Goal: Task Accomplishment & Management: Use online tool/utility

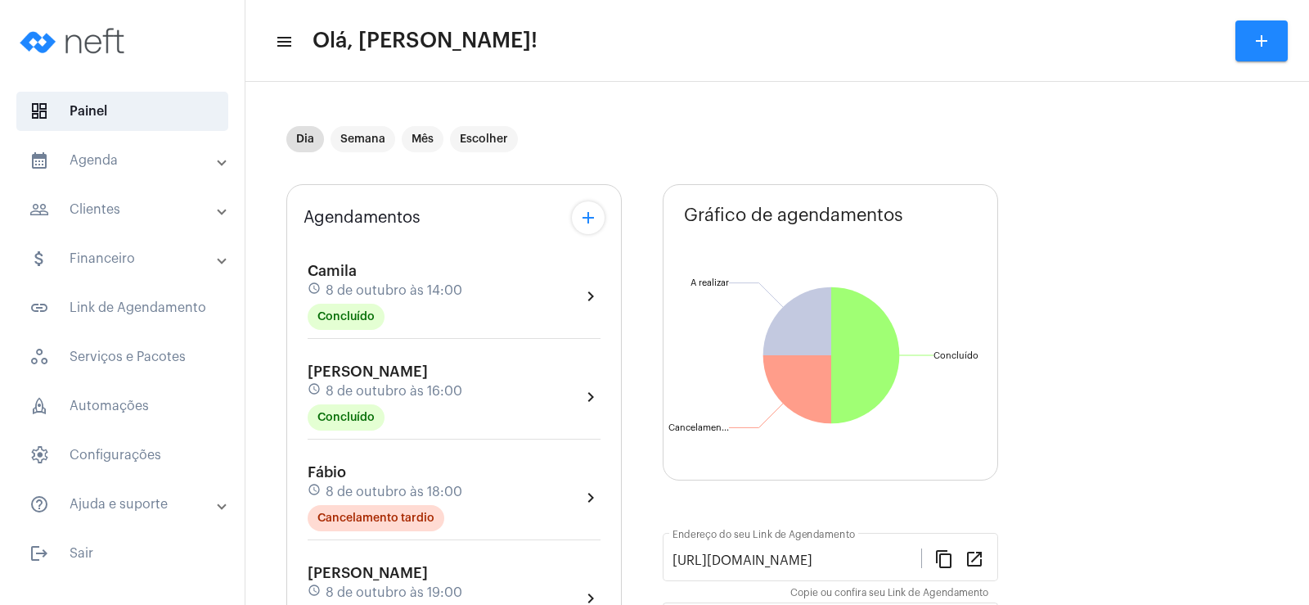
scroll to position [164, 0]
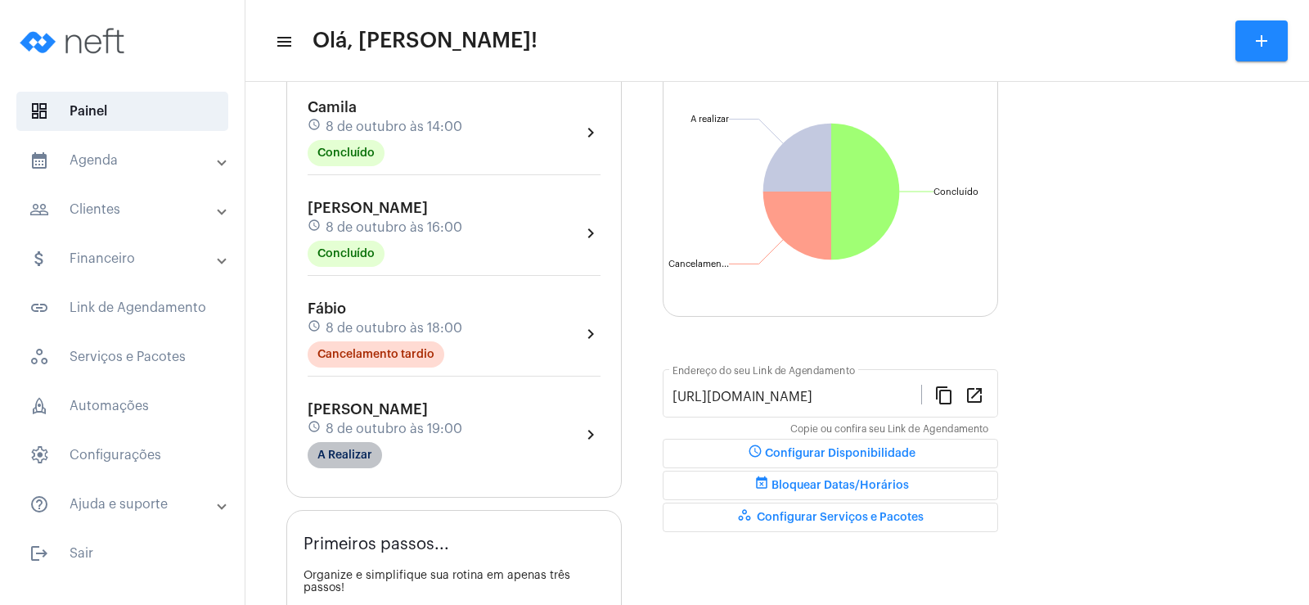
click at [359, 451] on mat-chip "A Realizar" at bounding box center [345, 455] width 74 height 26
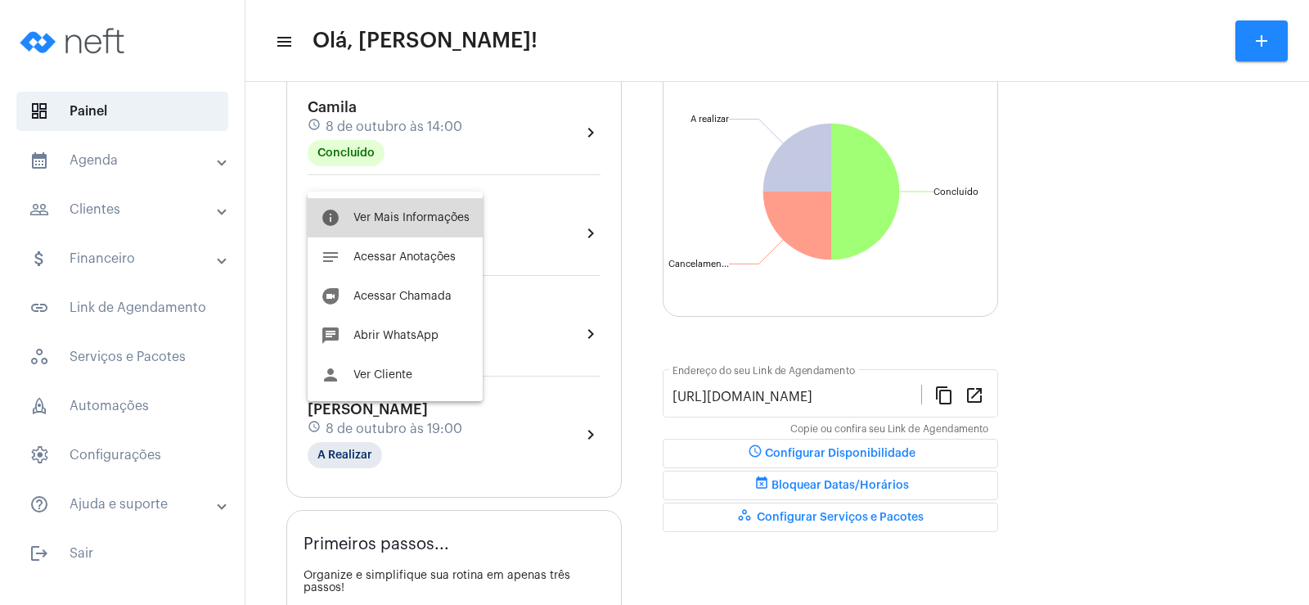
click at [443, 223] on span "Ver Mais Informações" at bounding box center [411, 217] width 116 height 11
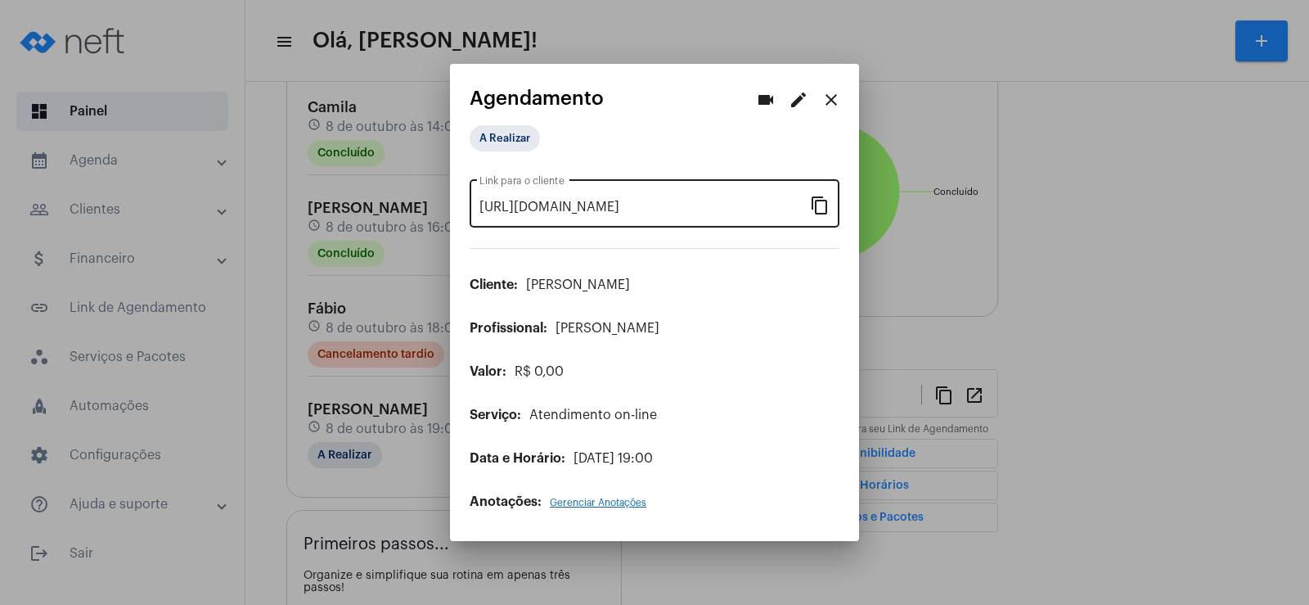
click at [825, 209] on mat-icon "content_copy" at bounding box center [820, 205] width 20 height 20
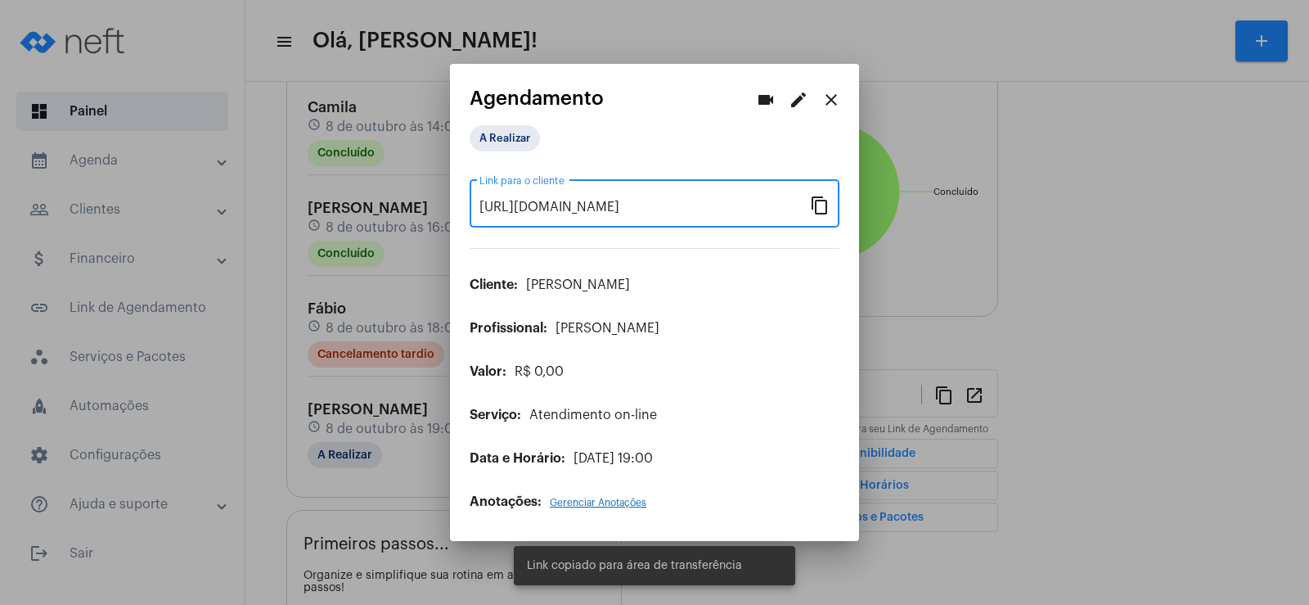
scroll to position [0, 140]
click at [763, 97] on mat-icon "videocam" at bounding box center [766, 100] width 20 height 20
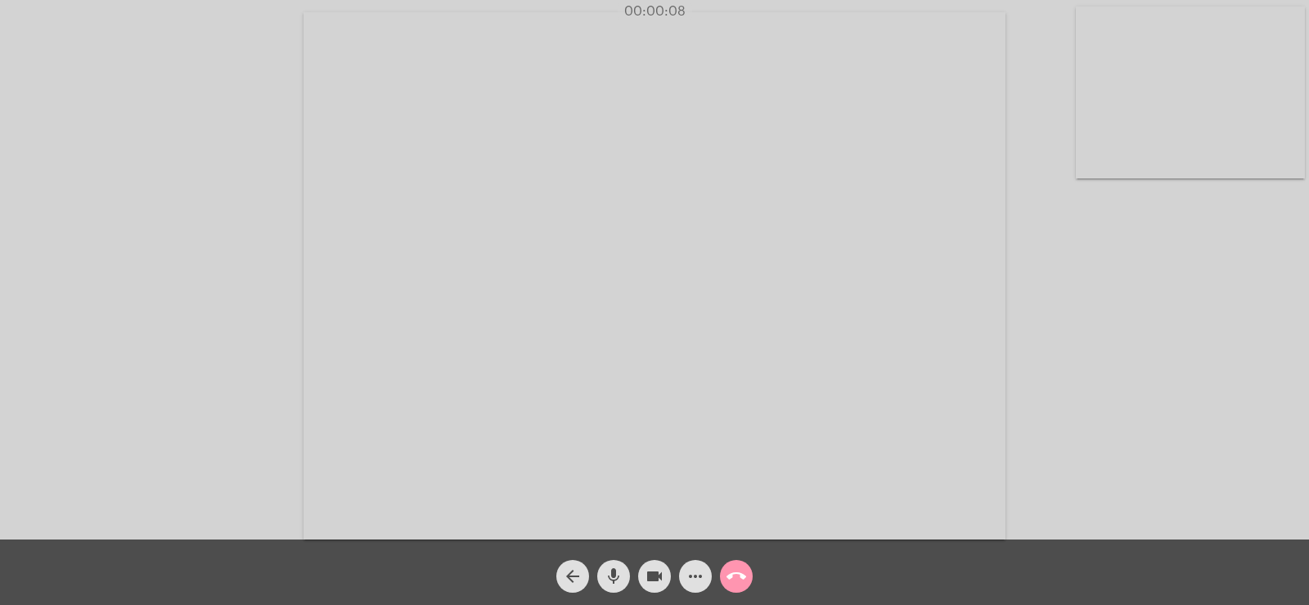
click at [718, 580] on div "call_end" at bounding box center [736, 571] width 41 height 41
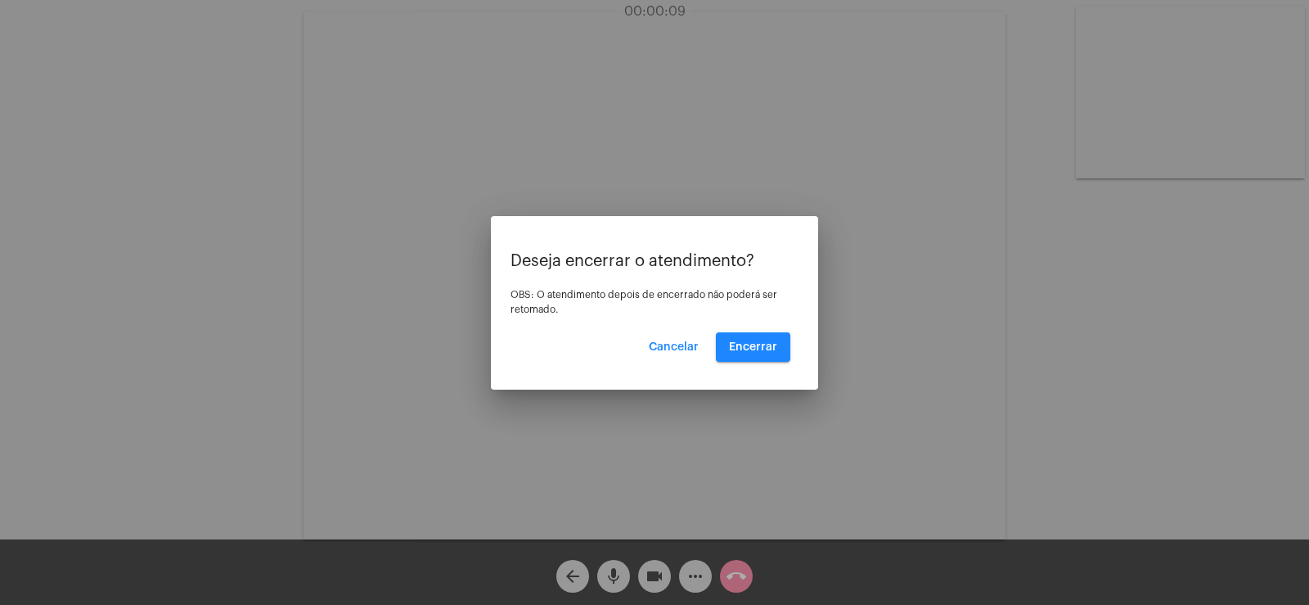
click at [679, 340] on button "Cancelar" at bounding box center [674, 346] width 76 height 29
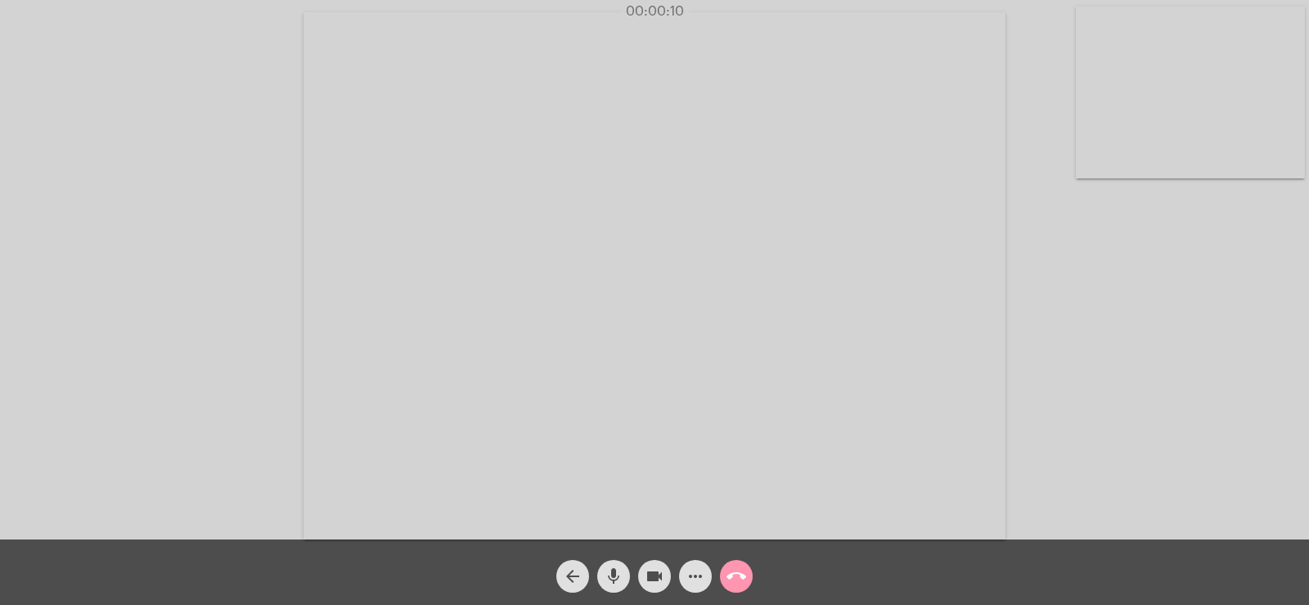
click at [684, 576] on button "more_horiz" at bounding box center [695, 576] width 33 height 33
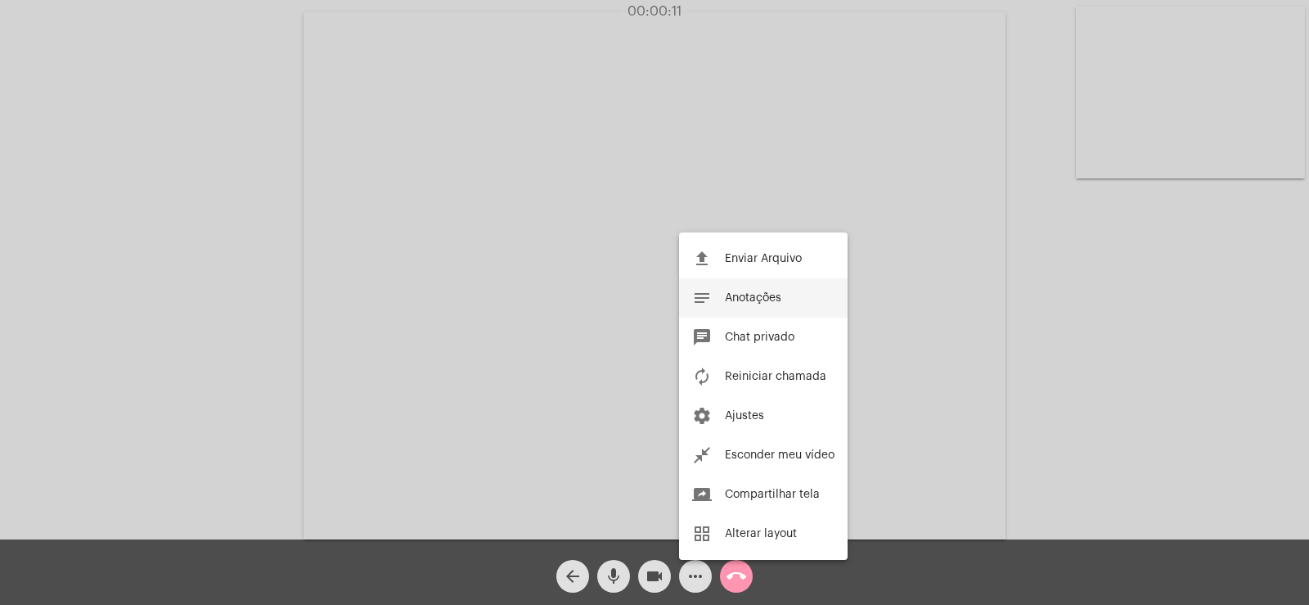
click at [750, 286] on button "notes Anotações" at bounding box center [763, 297] width 169 height 39
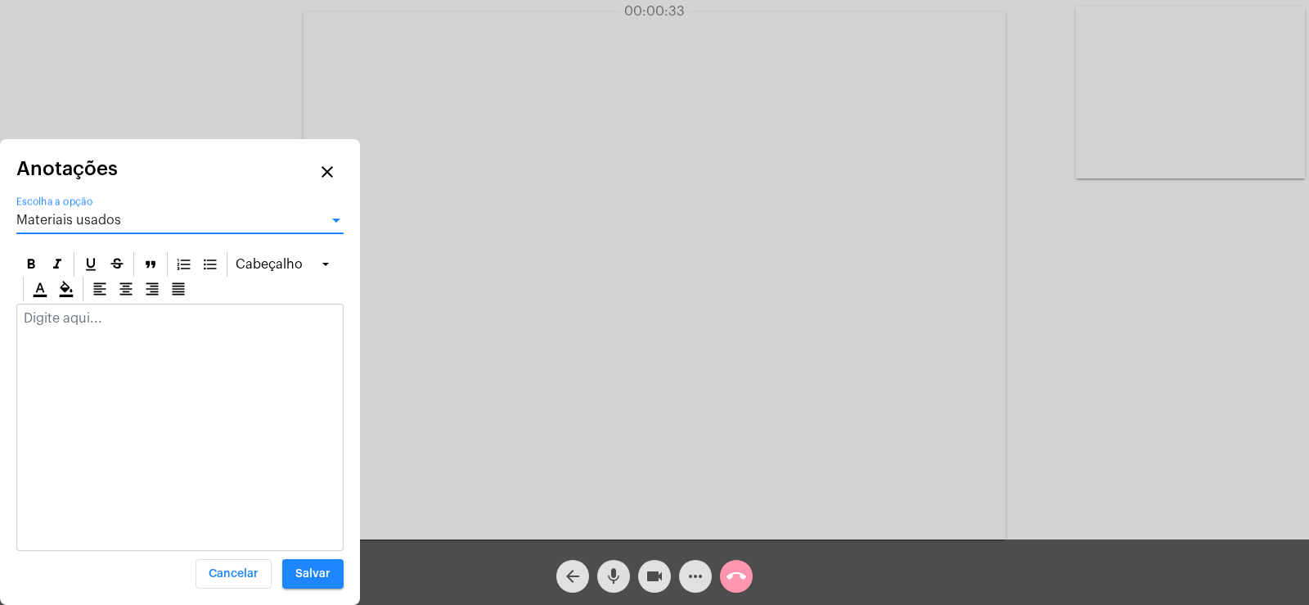
click at [156, 218] on div "Materiais usados" at bounding box center [172, 220] width 313 height 15
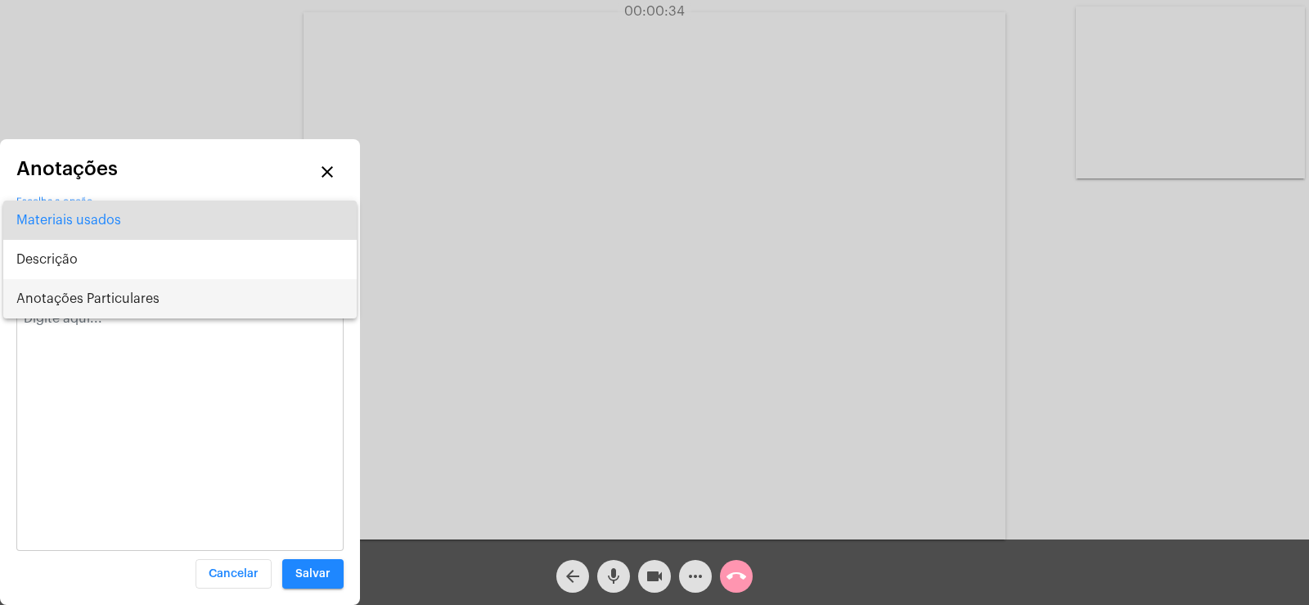
click at [150, 298] on span "Anotações Particulares" at bounding box center [179, 298] width 327 height 39
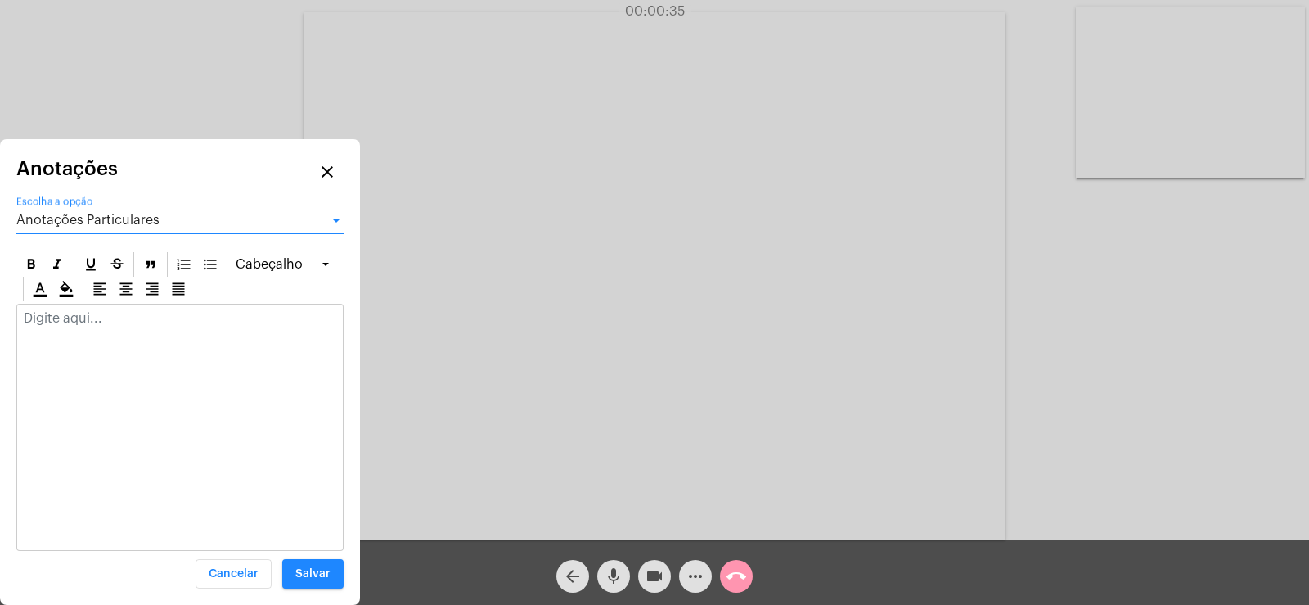
click at [123, 330] on div at bounding box center [180, 322] width 326 height 36
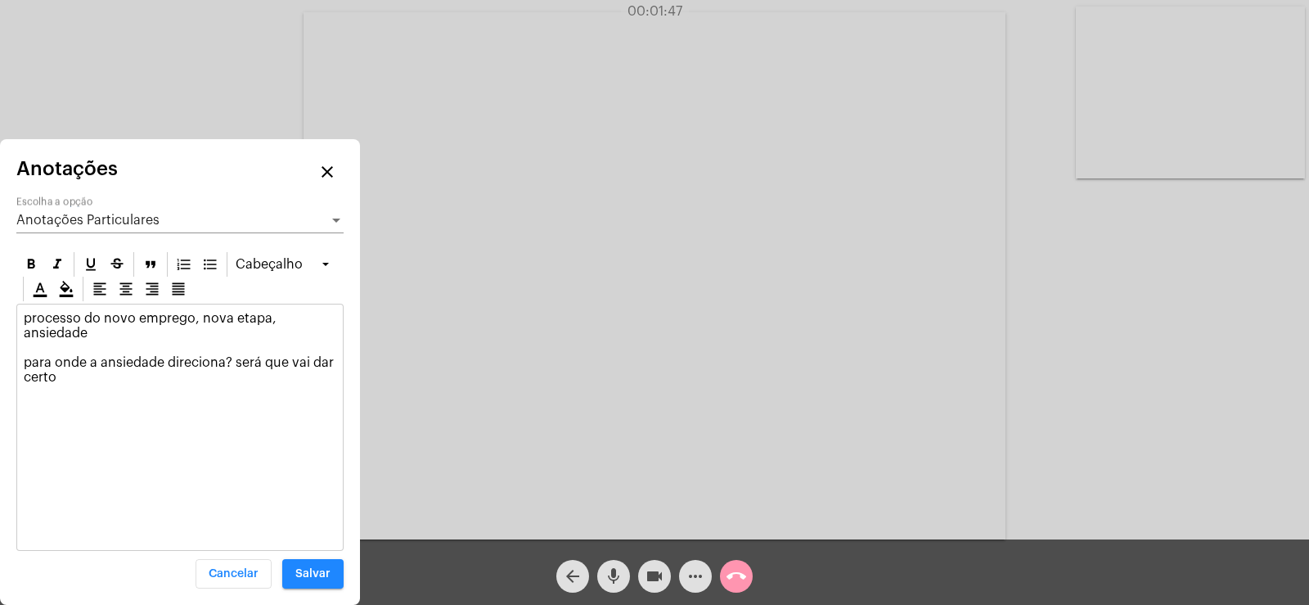
click at [34, 362] on p "processo do novo emprego, nova etapa, ansiedade para onde a ansiedade direciona…" at bounding box center [180, 348] width 313 height 74
click at [84, 381] on p "processo do novo emprego, nova etapa, ansiedade *Para onde a ansiedade direcion…" at bounding box center [180, 348] width 313 height 74
click at [28, 407] on p "processo do novo emprego, nova etapa, ansiedade *Para onde a ansiedade direcion…" at bounding box center [180, 362] width 313 height 103
click at [101, 430] on div "processo do novo emprego, nova etapa, ansiedade *Para onde a ansiedade direcion…" at bounding box center [180, 373] width 326 height 139
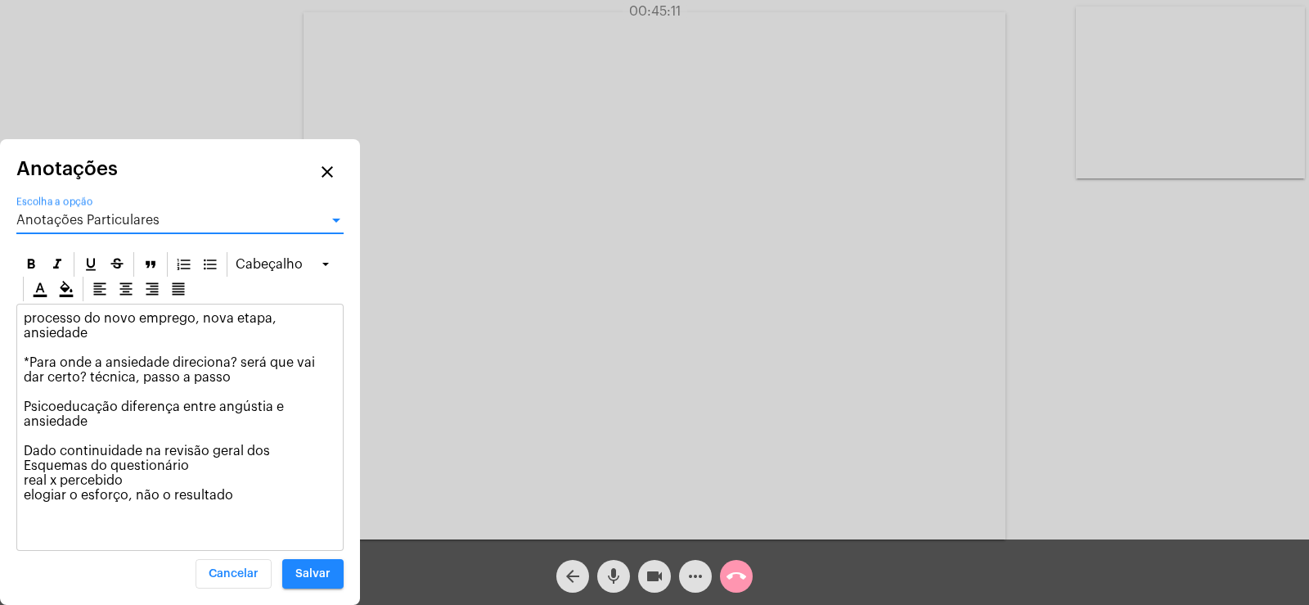
click at [132, 214] on span "Anotações Particulares" at bounding box center [87, 220] width 143 height 13
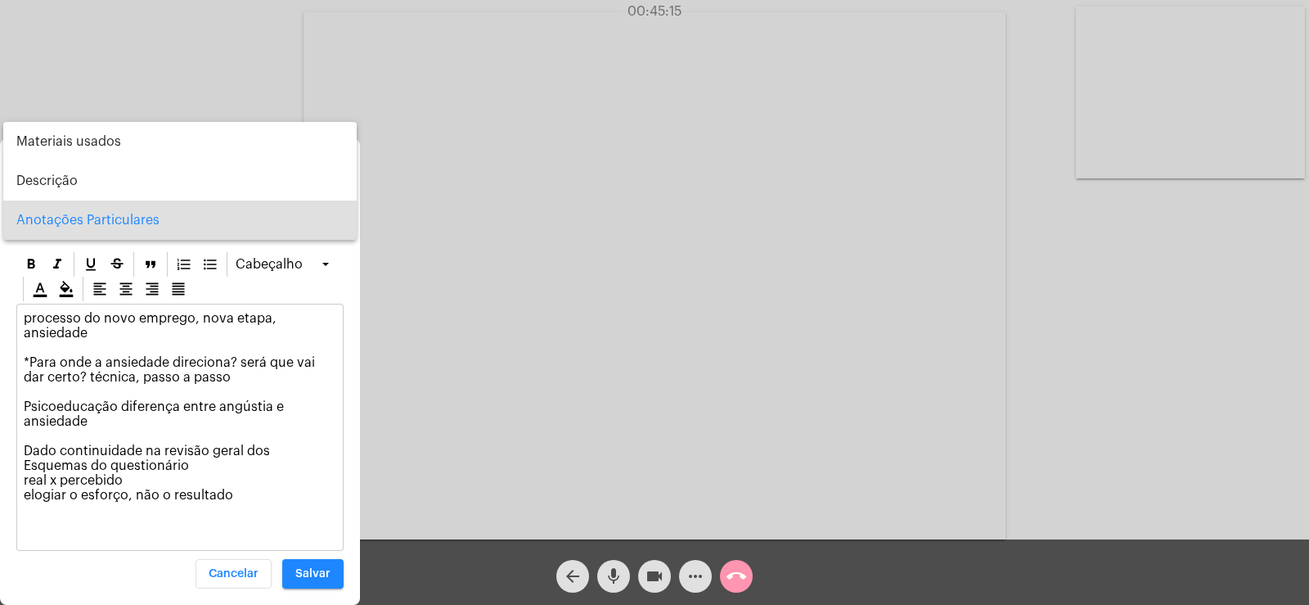
click at [26, 445] on div at bounding box center [654, 302] width 1309 height 605
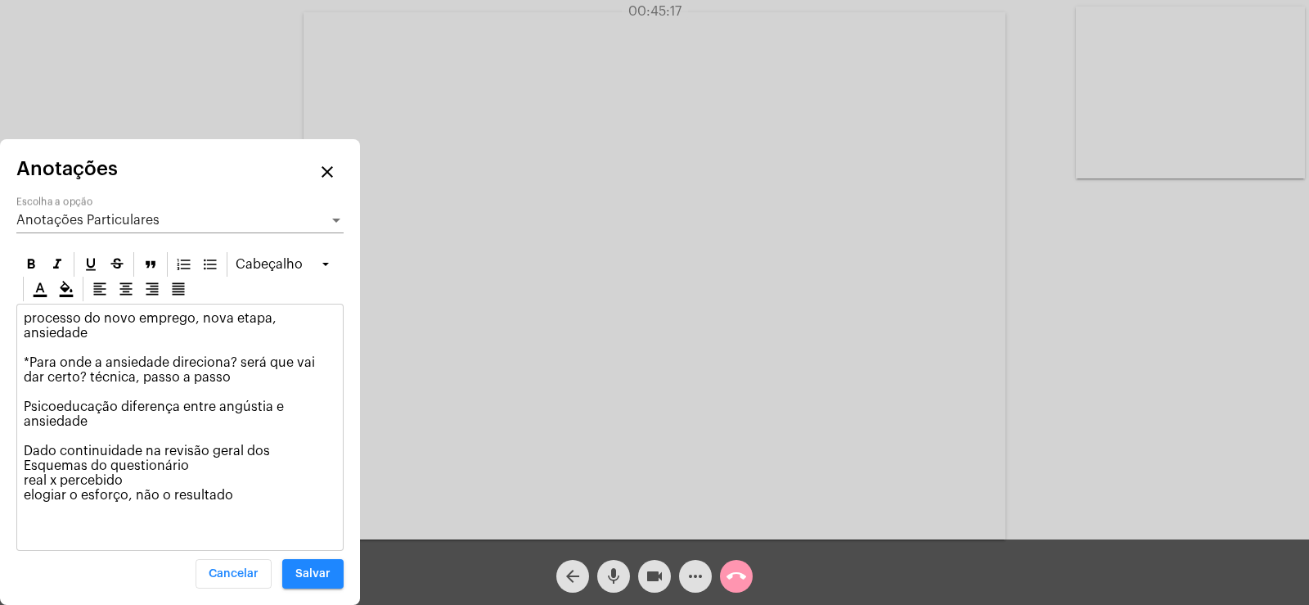
click at [81, 219] on span "Anotações Particulares" at bounding box center [87, 220] width 143 height 13
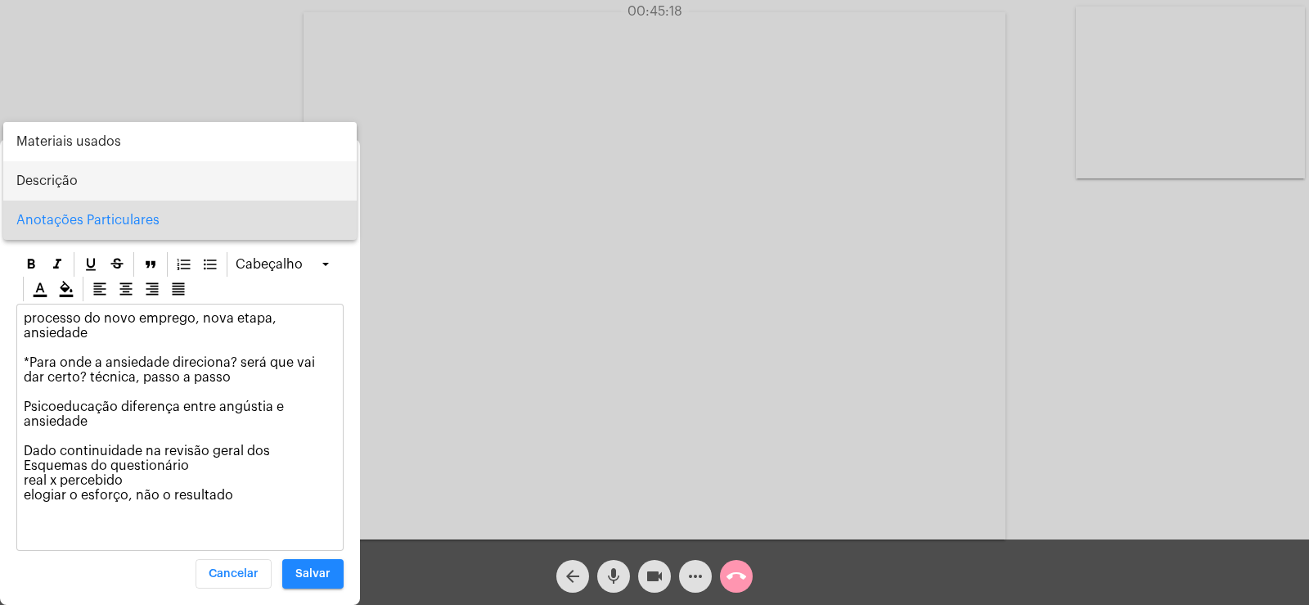
click at [109, 187] on span "Descrição" at bounding box center [179, 180] width 327 height 39
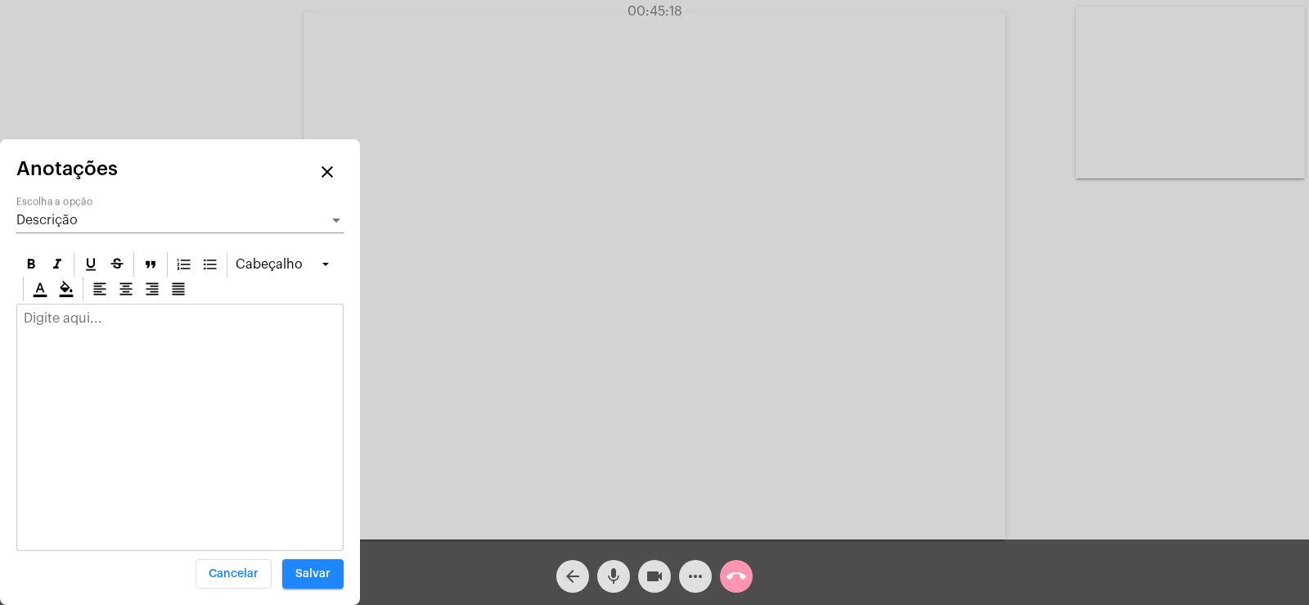
click at [125, 324] on p at bounding box center [180, 318] width 313 height 15
click at [68, 229] on div "Descrição Escolha a opção" at bounding box center [179, 214] width 327 height 37
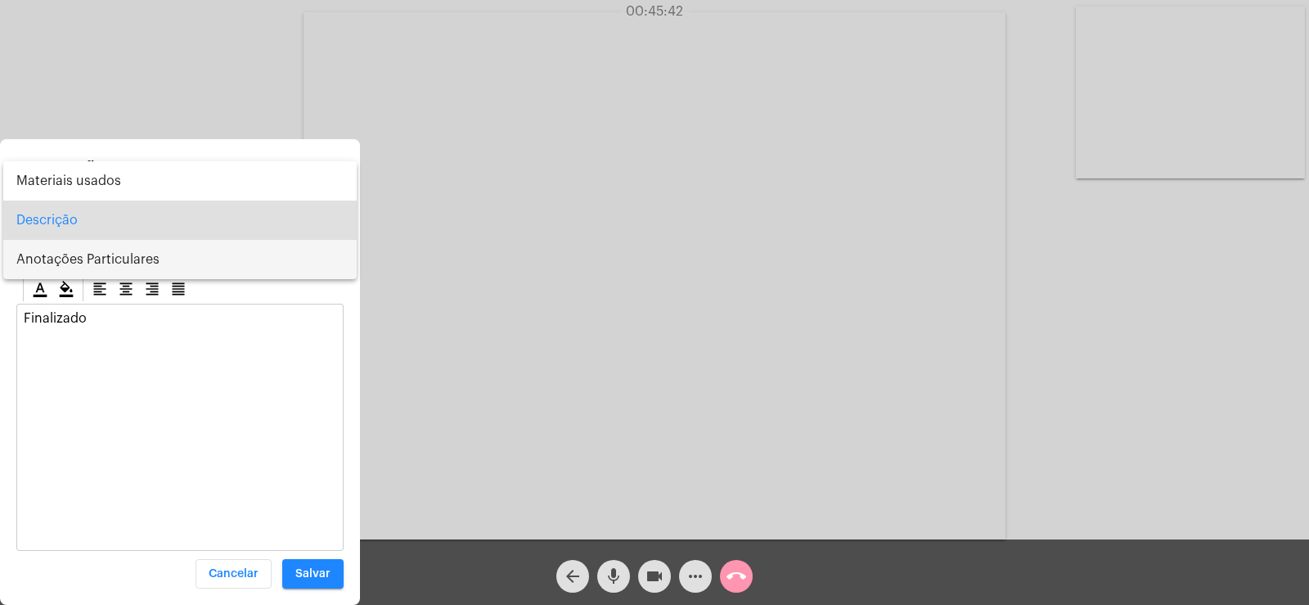
click at [108, 263] on span "Anotações Particulares" at bounding box center [179, 259] width 327 height 39
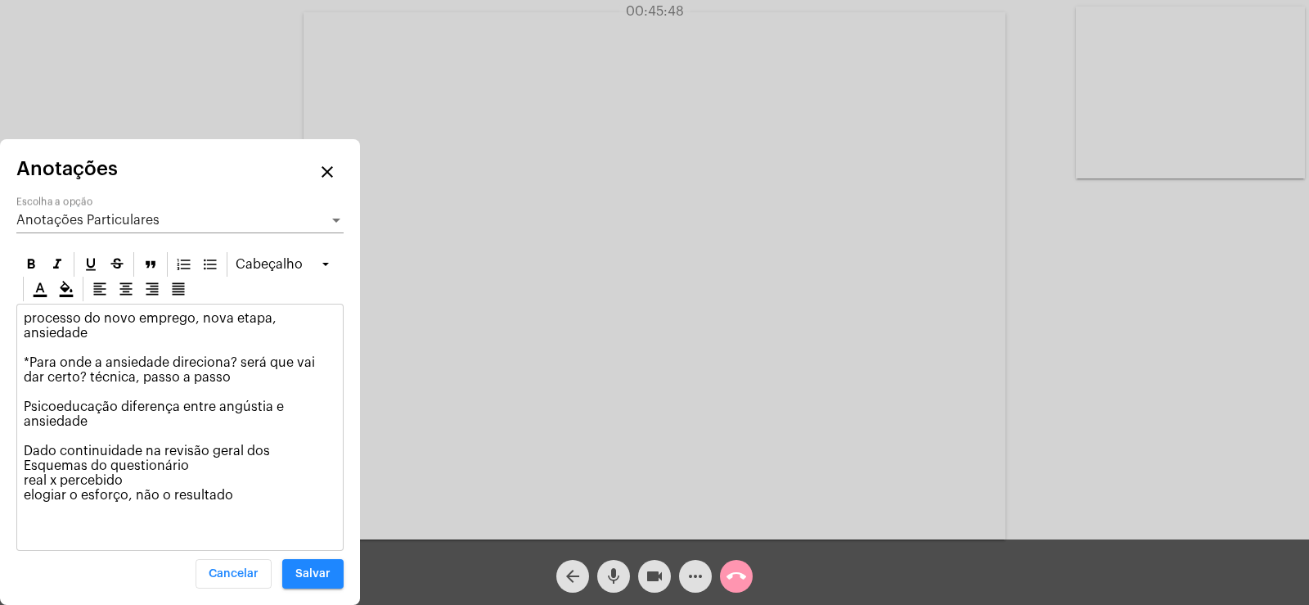
drag, startPoint x: 151, startPoint y: 446, endPoint x: 152, endPoint y: 470, distance: 23.8
click at [152, 470] on p "processo do novo emprego, nova etapa, ansiedade *Para onde a ansiedade direcion…" at bounding box center [180, 406] width 313 height 191
copy p "a revisão geral dos Esquemas do questionário"
click at [91, 210] on div "Anotações Particulares Escolha a opção" at bounding box center [179, 214] width 327 height 37
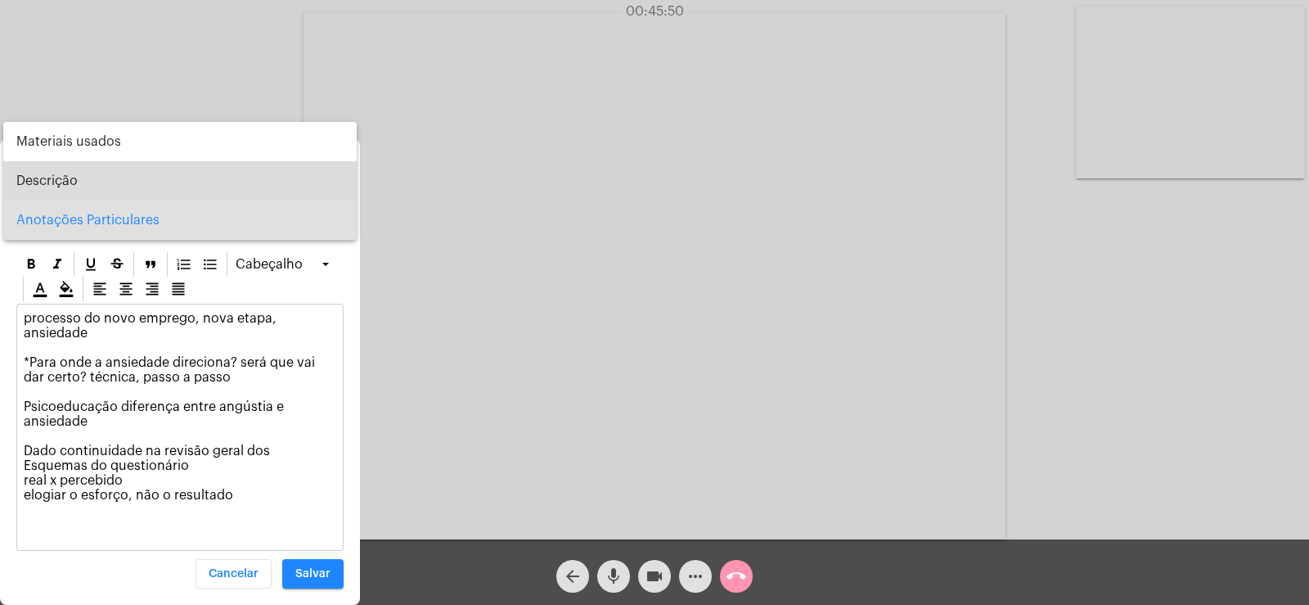
click at [84, 181] on span "Descrição" at bounding box center [179, 180] width 327 height 39
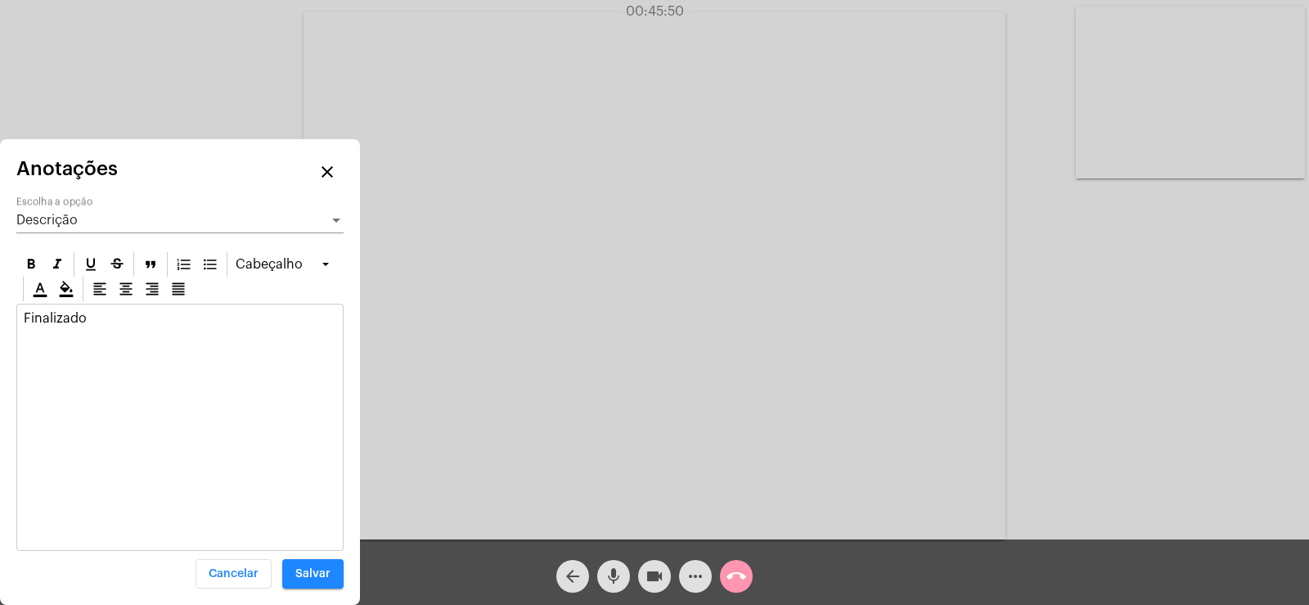
click at [97, 315] on p "Finalizado" at bounding box center [180, 318] width 313 height 15
click at [22, 310] on div "Finalizado a revisão geral dos Esquemas do questionário" at bounding box center [180, 329] width 326 height 51
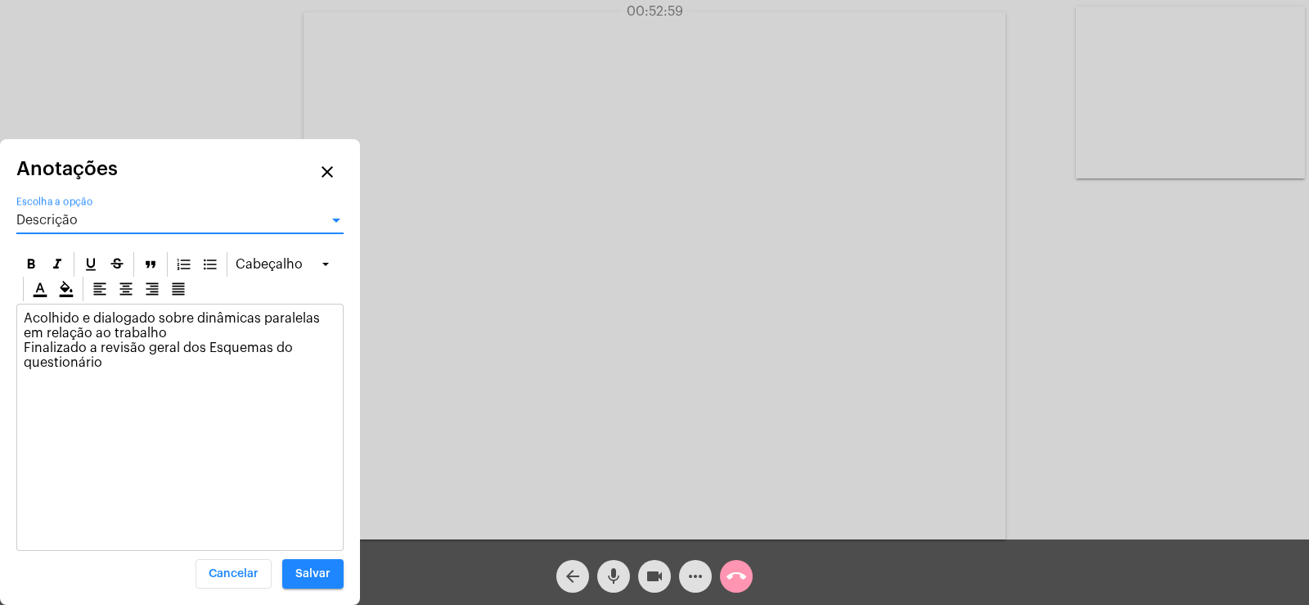
click at [83, 227] on div "Descrição" at bounding box center [172, 220] width 313 height 15
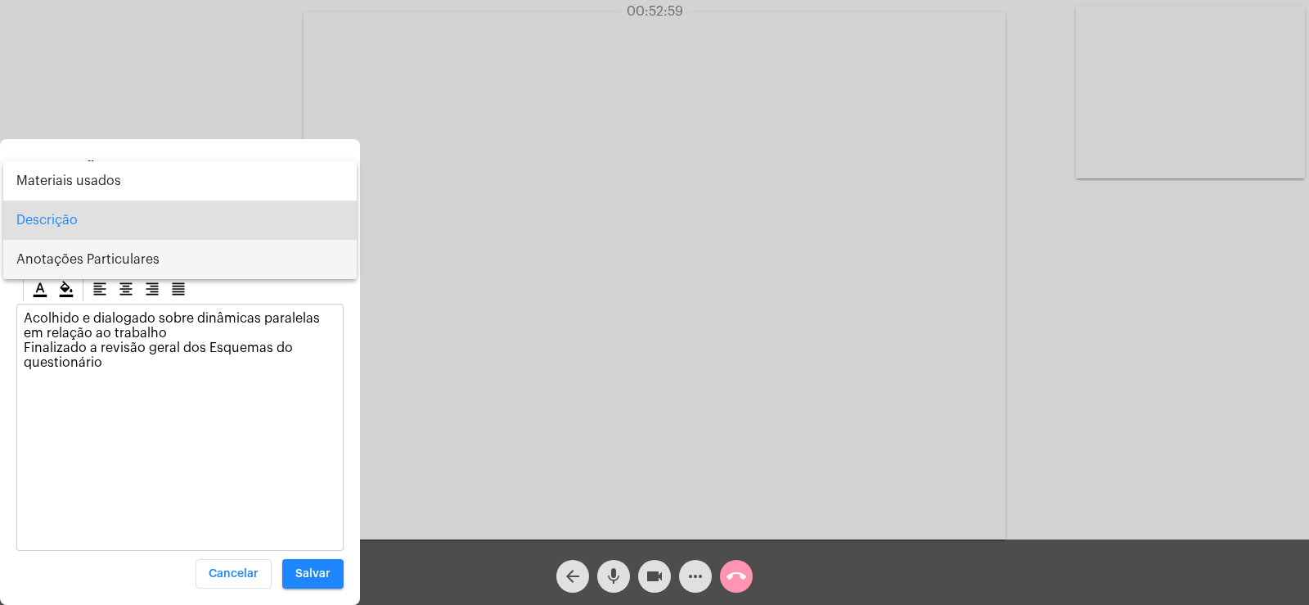
click at [99, 267] on span "Anotações Particulares" at bounding box center [179, 259] width 327 height 39
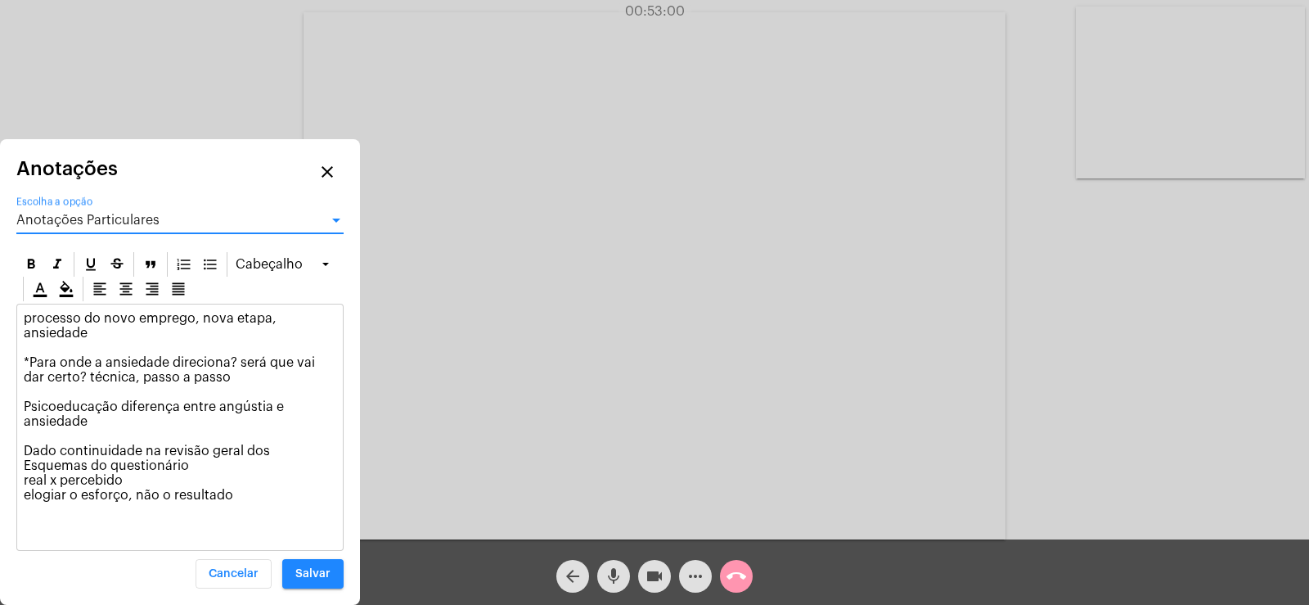
click at [263, 501] on p "processo do novo emprego, nova etapa, ansiedade *Para onde a ansiedade direcion…" at bounding box center [180, 406] width 313 height 191
click at [326, 567] on button "Salvar" at bounding box center [312, 573] width 61 height 29
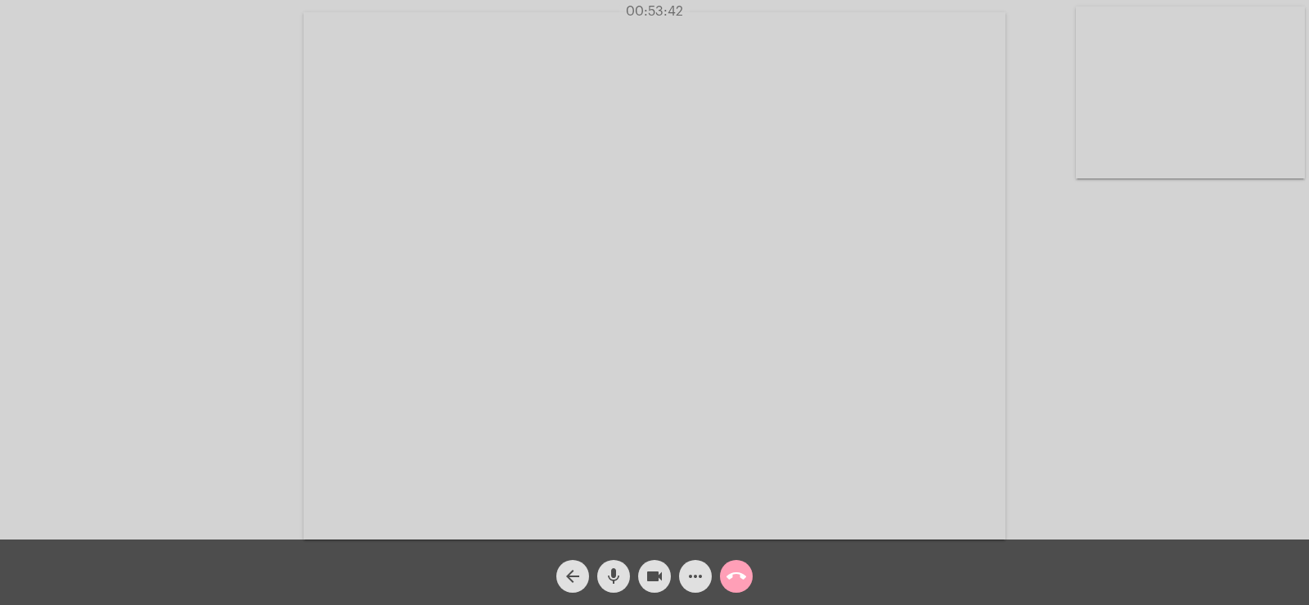
click at [734, 566] on mat-icon "call_end" at bounding box center [737, 576] width 20 height 20
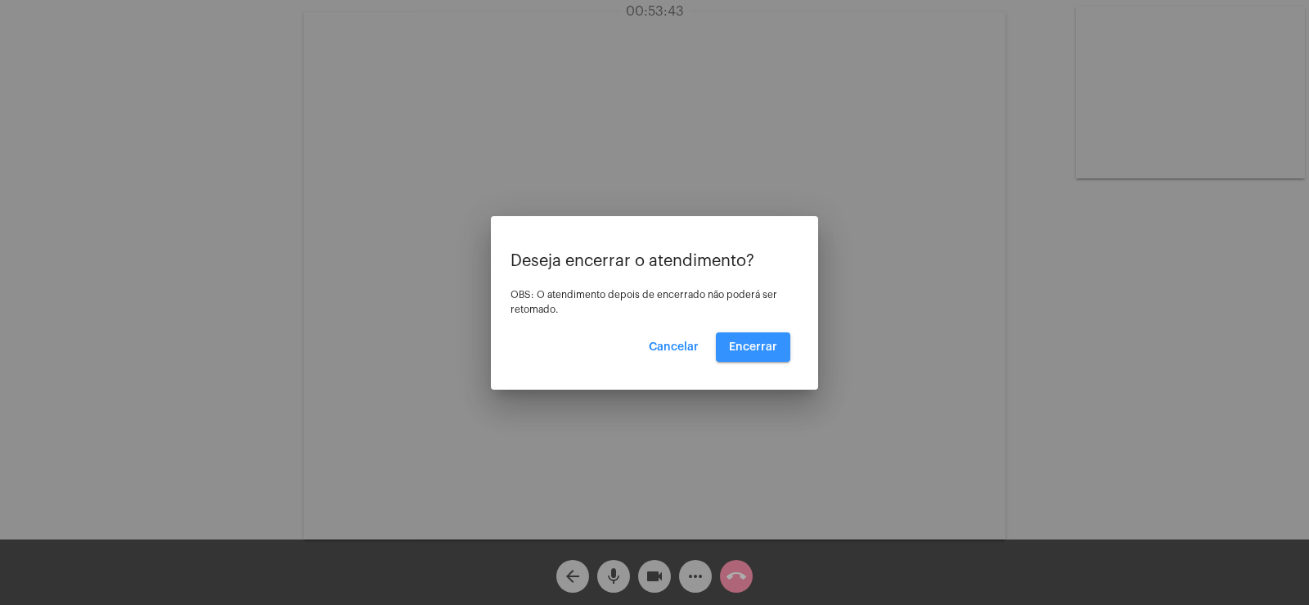
click at [759, 355] on button "Encerrar" at bounding box center [753, 346] width 74 height 29
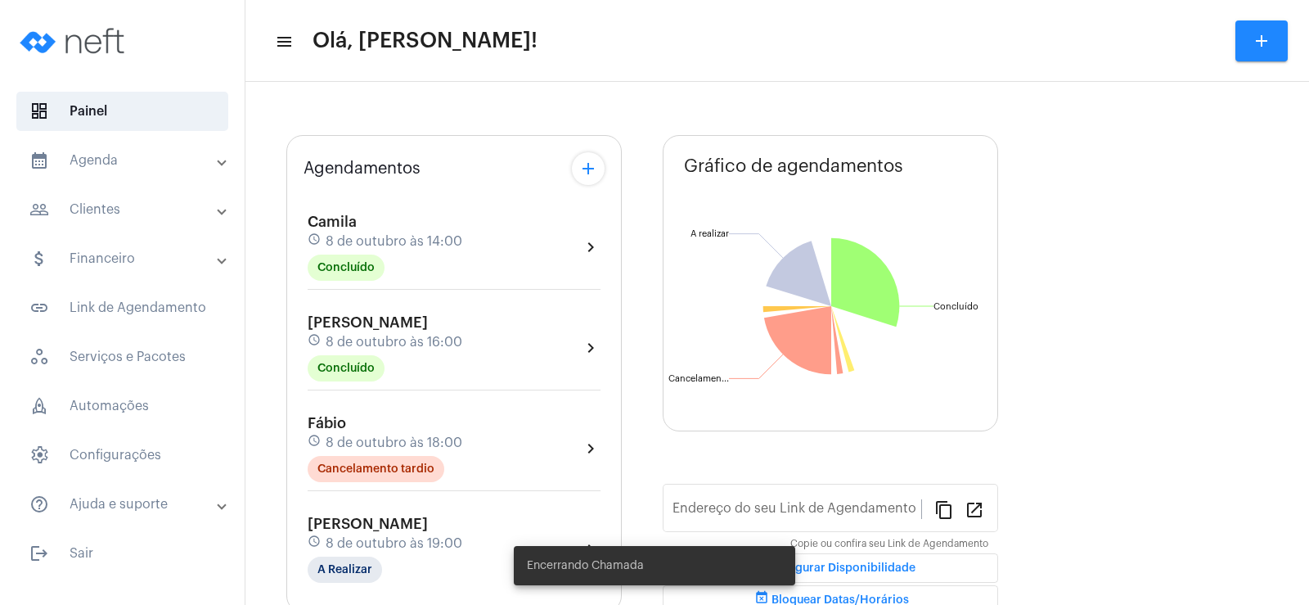
scroll to position [164, 0]
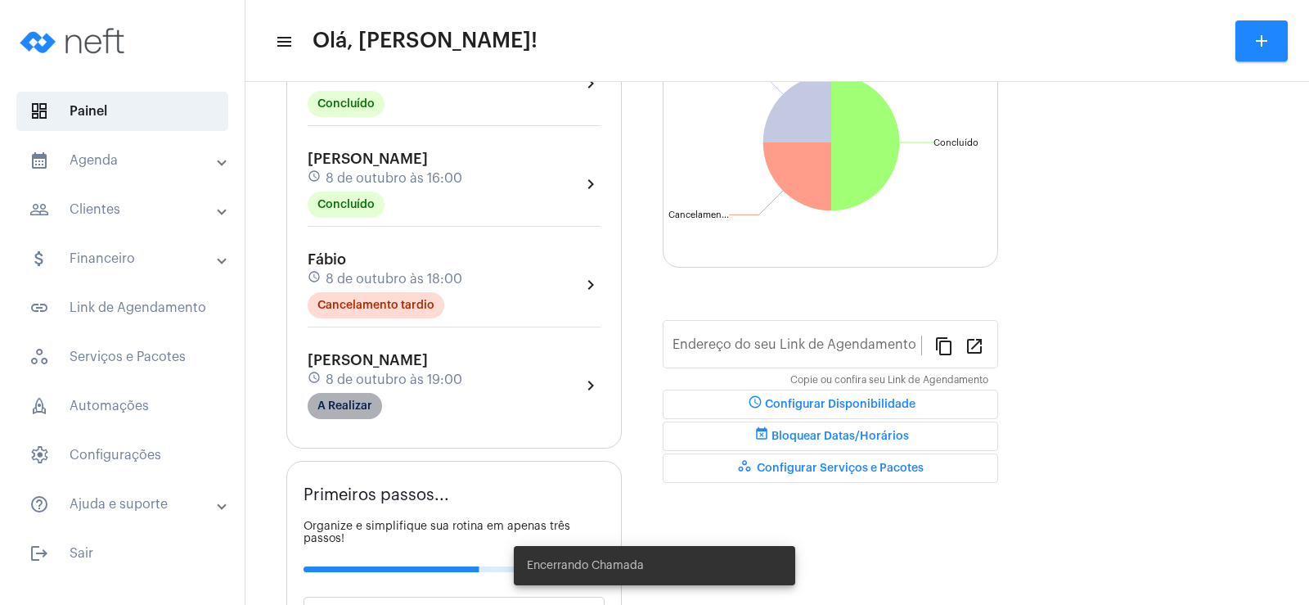
click at [338, 403] on mat-chip "A Realizar" at bounding box center [345, 406] width 74 height 26
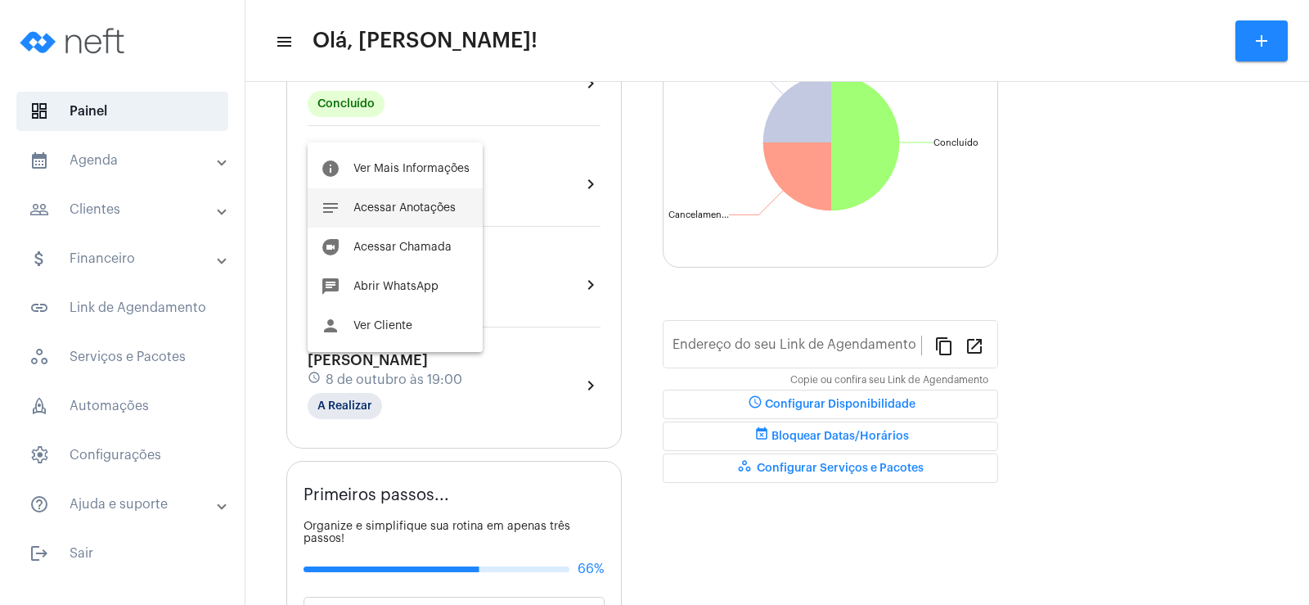
type input "[URL][DOMAIN_NAME]"
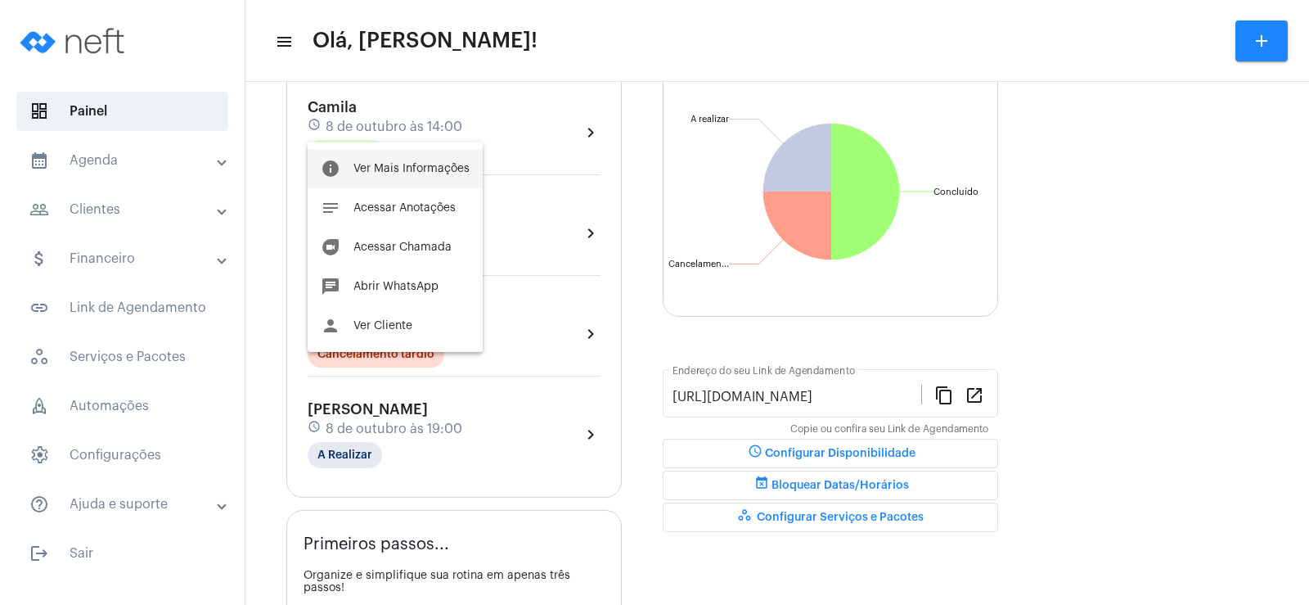
scroll to position [213, 0]
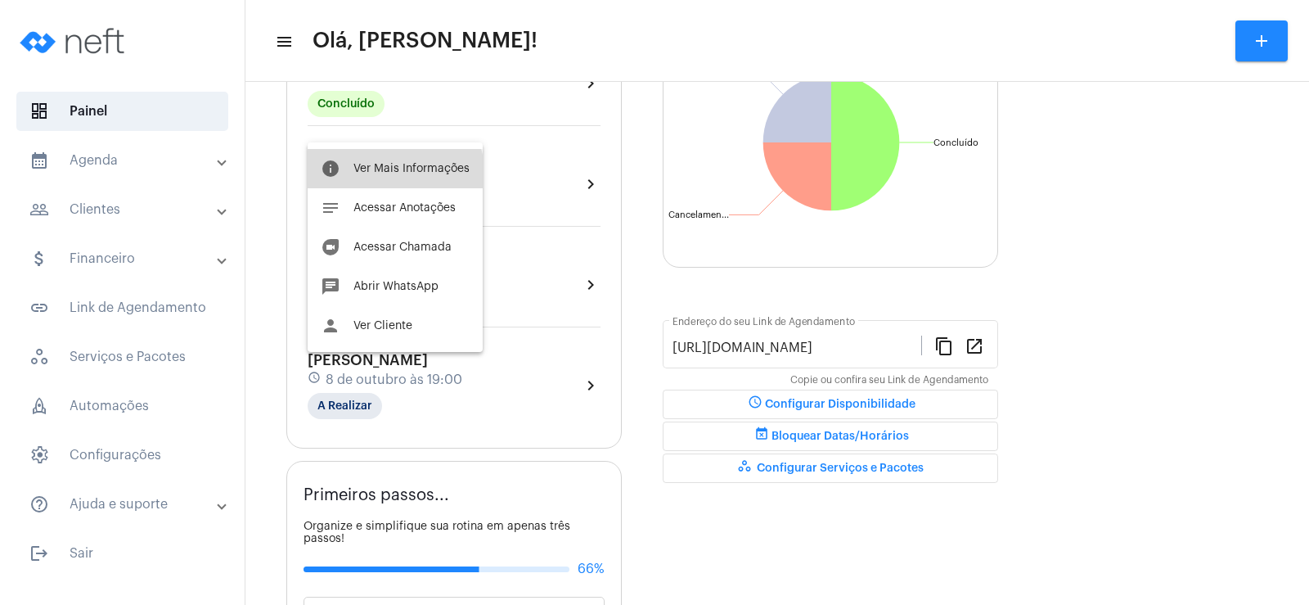
click at [386, 173] on span "Ver Mais Informações" at bounding box center [411, 168] width 116 height 11
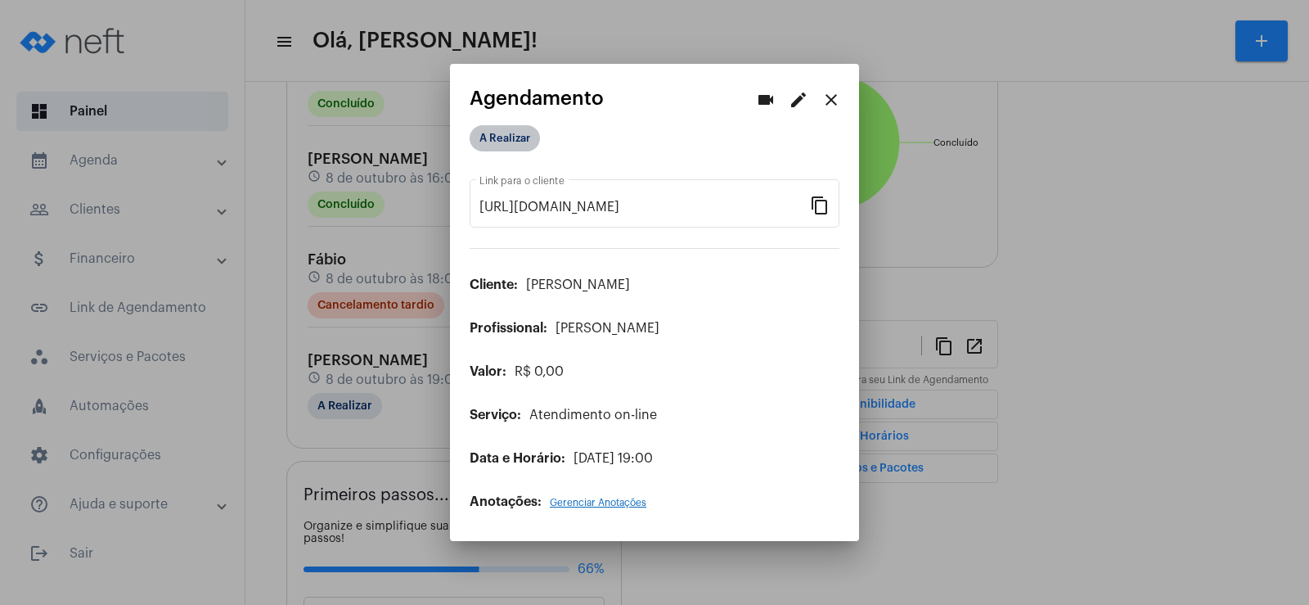
click at [514, 138] on mat-chip "A Realizar" at bounding box center [505, 138] width 70 height 26
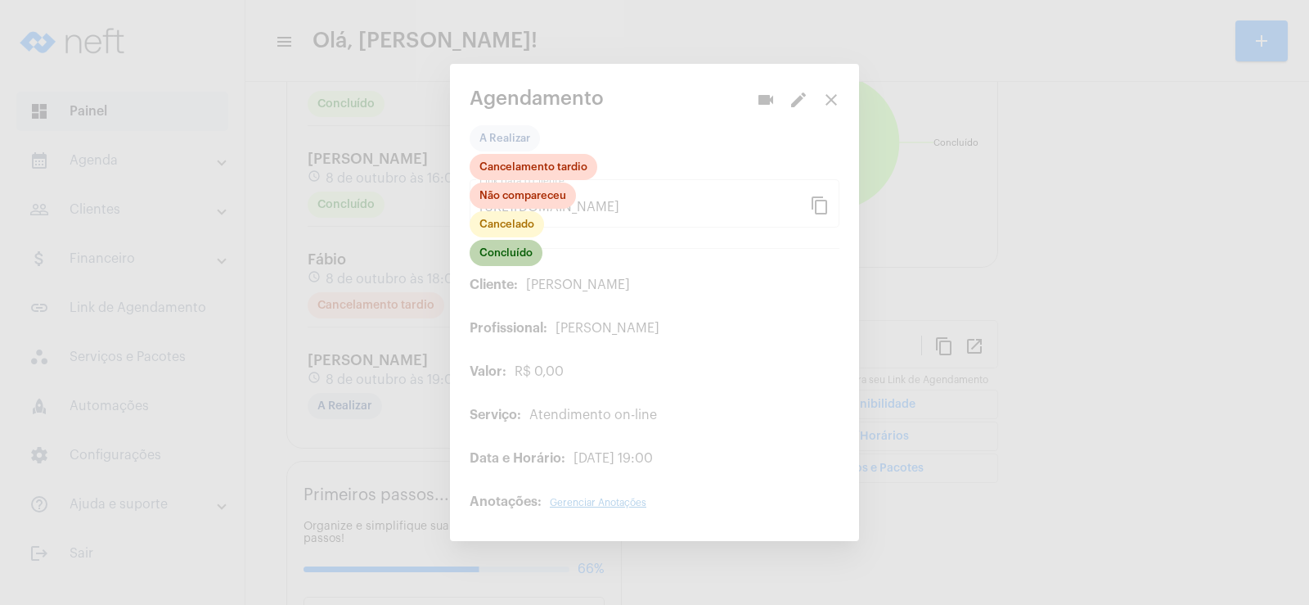
click at [518, 254] on mat-chip "Concluído" at bounding box center [506, 253] width 73 height 26
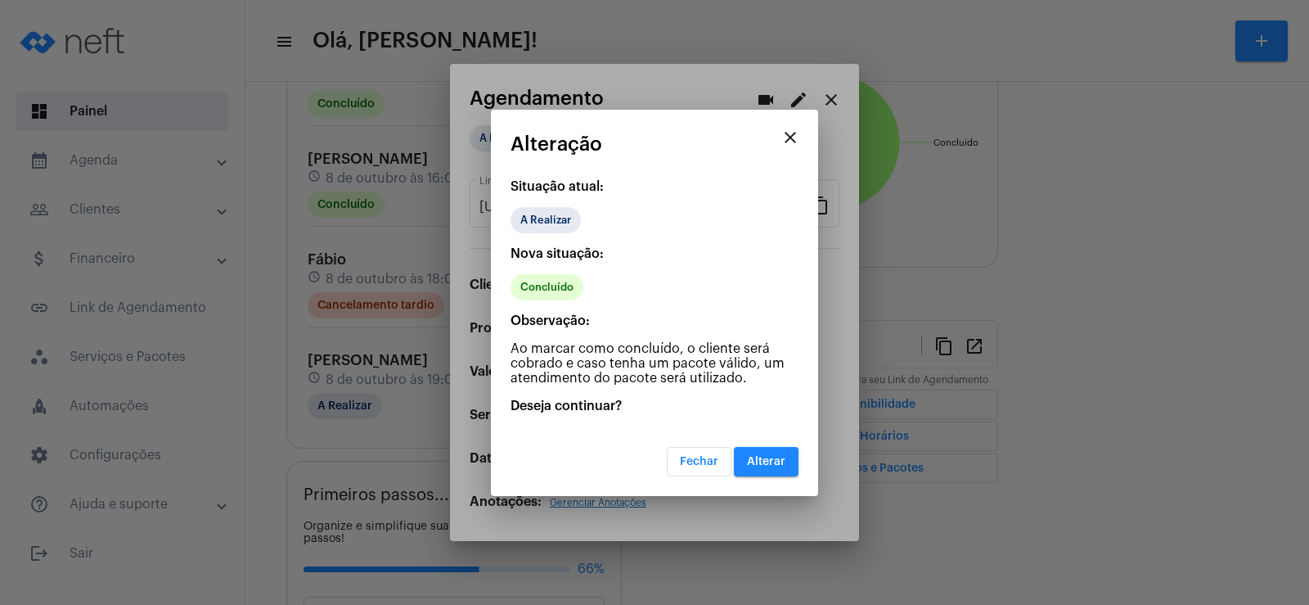
click at [764, 457] on span "Alterar" at bounding box center [766, 461] width 38 height 11
